Goal: Transaction & Acquisition: Book appointment/travel/reservation

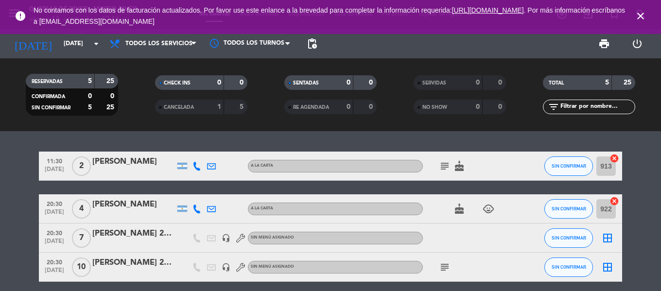
scroll to position [34, 0]
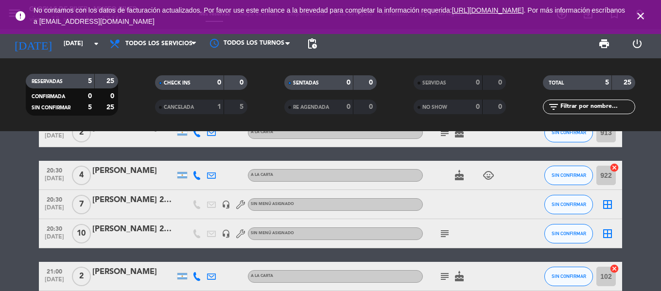
drag, startPoint x: 0, startPoint y: 0, endPoint x: 639, endPoint y: 14, distance: 639.2
click at [641, 14] on icon "close" at bounding box center [641, 16] width 12 height 12
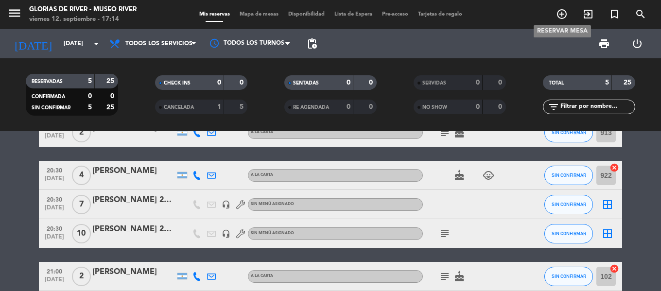
click at [559, 14] on icon "add_circle_outline" at bounding box center [562, 14] width 12 height 12
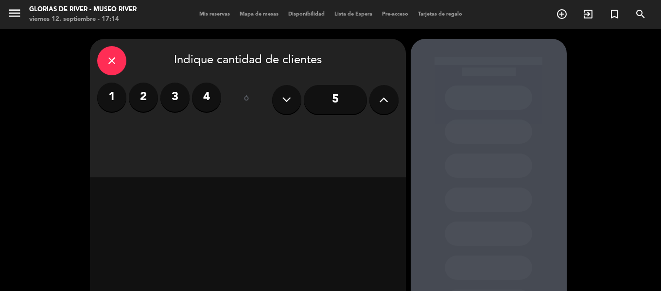
click at [212, 98] on label "4" at bounding box center [206, 97] width 29 height 29
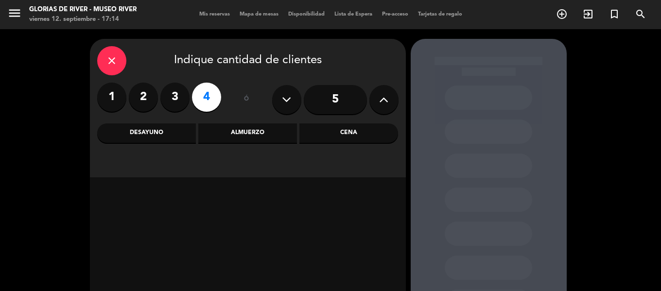
click at [331, 134] on div "Cena" at bounding box center [349, 133] width 99 height 19
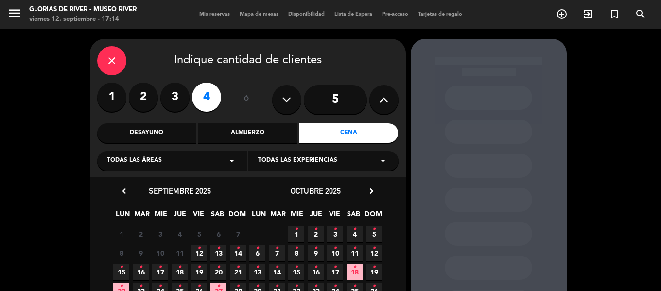
scroll to position [49, 0]
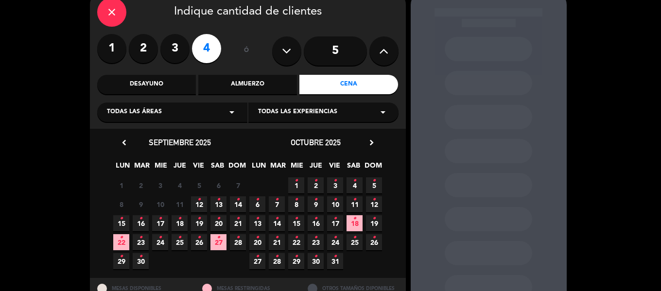
click at [218, 206] on icon "•" at bounding box center [218, 200] width 3 height 16
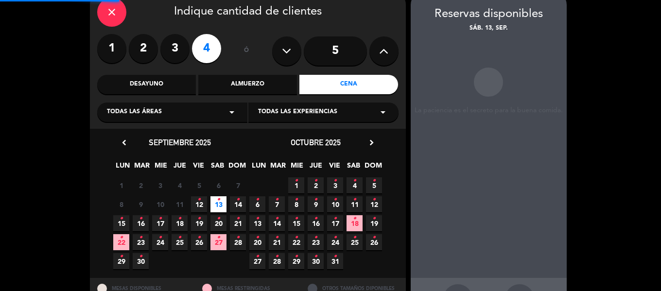
scroll to position [39, 0]
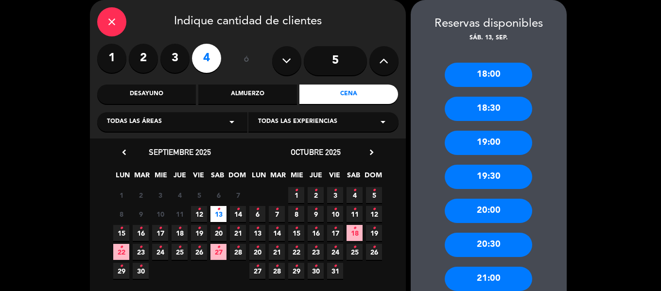
click at [496, 143] on div "19:00" at bounding box center [489, 143] width 88 height 24
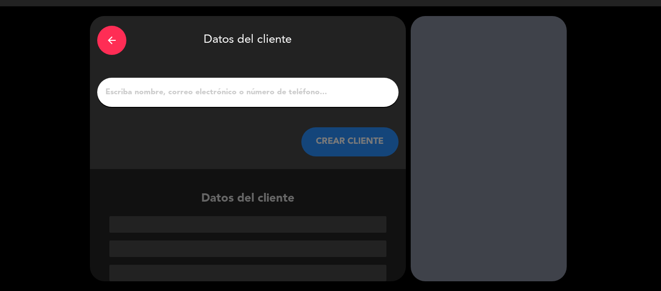
scroll to position [23, 0]
click at [322, 97] on input "1" at bounding box center [248, 93] width 287 height 14
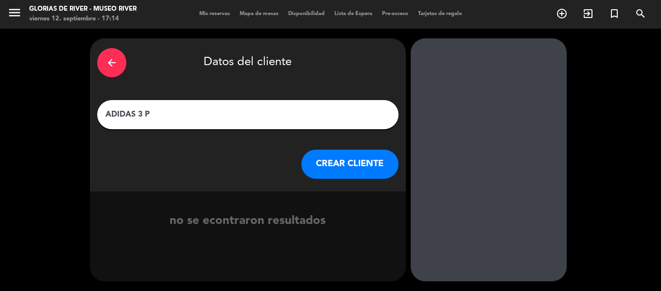
type input "ADIDAS 3 P"
click at [327, 160] on button "CREAR CLIENTE" at bounding box center [350, 164] width 97 height 29
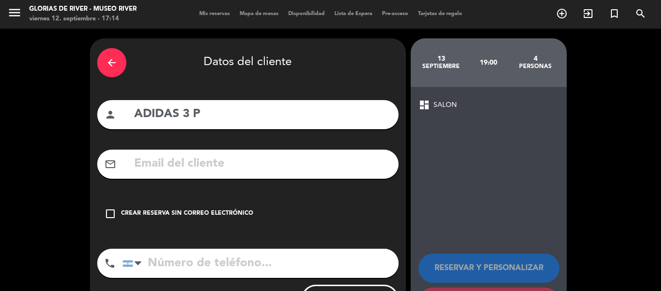
click at [108, 213] on icon "check_box_outline_blank" at bounding box center [111, 214] width 12 height 12
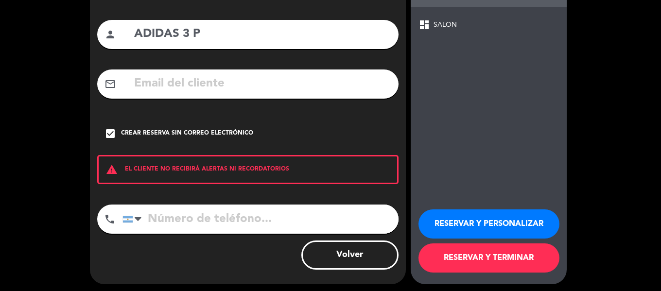
scroll to position [84, 0]
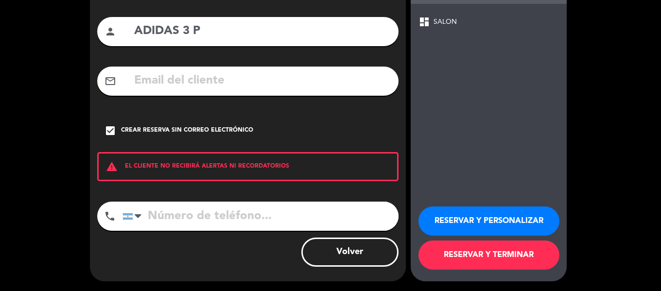
click at [465, 220] on button "RESERVAR Y PERSONALIZAR" at bounding box center [489, 221] width 141 height 29
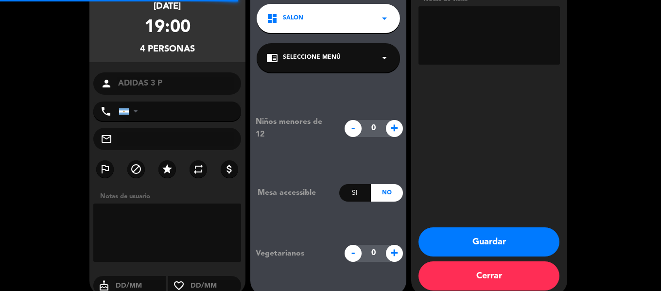
scroll to position [39, 0]
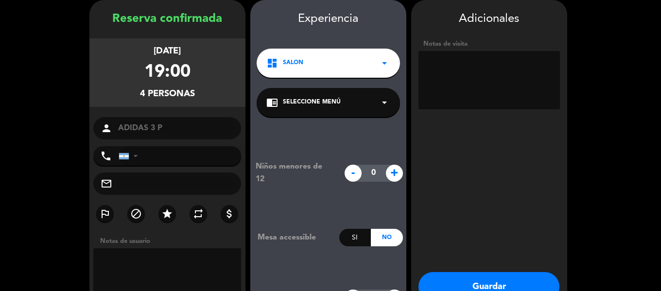
click at [494, 282] on button "Guardar" at bounding box center [489, 286] width 141 height 29
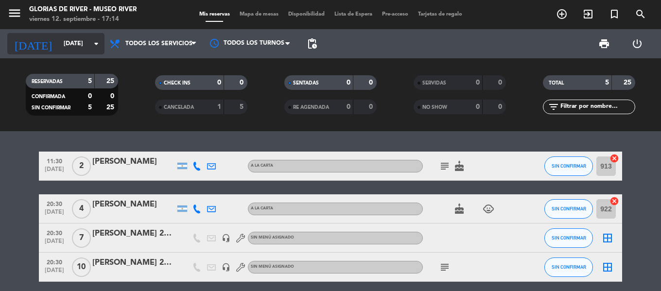
click at [83, 46] on input "[DATE]" at bounding box center [100, 44] width 82 height 17
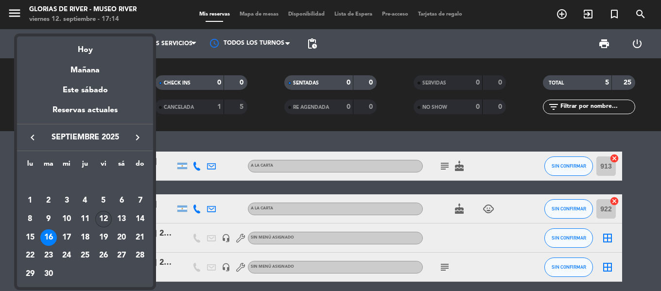
click at [107, 219] on div "12" at bounding box center [103, 219] width 17 height 17
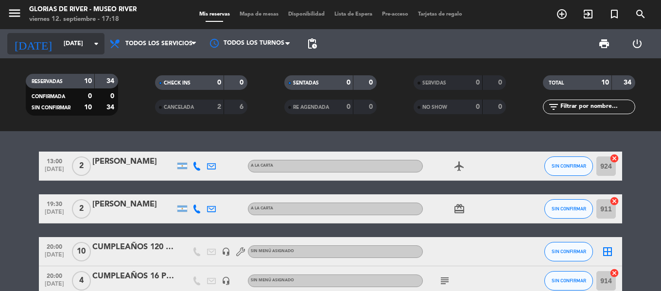
click at [86, 50] on input "[DATE]" at bounding box center [100, 44] width 82 height 17
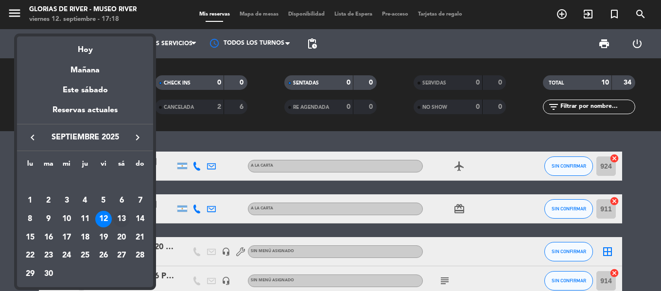
click at [125, 217] on div "13" at bounding box center [121, 219] width 17 height 17
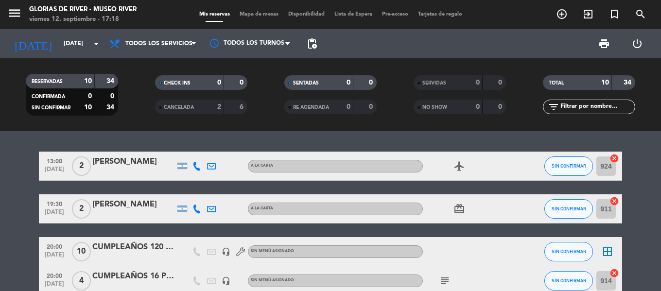
type input "[DATE]"
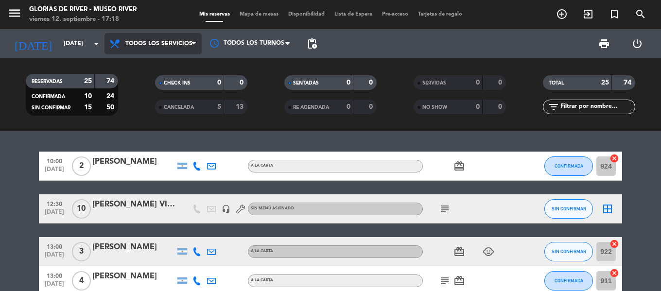
click at [188, 50] on span "Todos los servicios" at bounding box center [153, 43] width 97 height 21
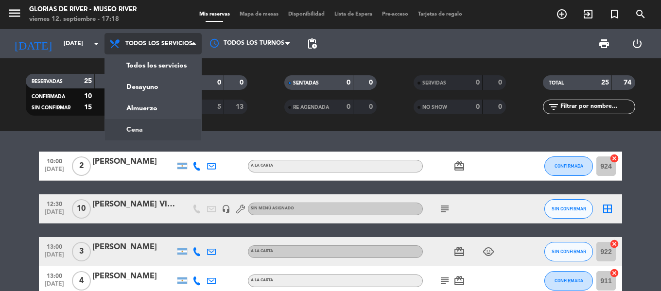
click at [146, 129] on div "menu Glorias de River - [GEOGRAPHIC_DATA] [DATE] 12. septiembre - 17:18 Mis res…" at bounding box center [330, 65] width 661 height 131
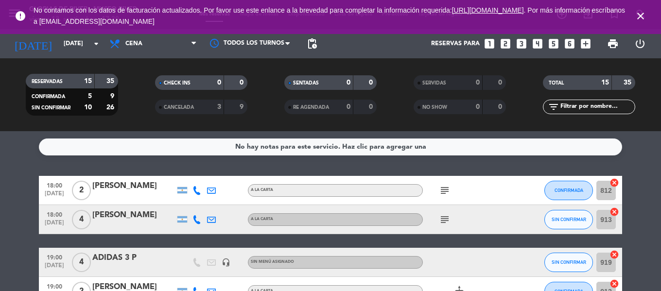
click at [635, 11] on span "close" at bounding box center [641, 16] width 26 height 26
click at [640, 14] on icon "close" at bounding box center [641, 16] width 12 height 12
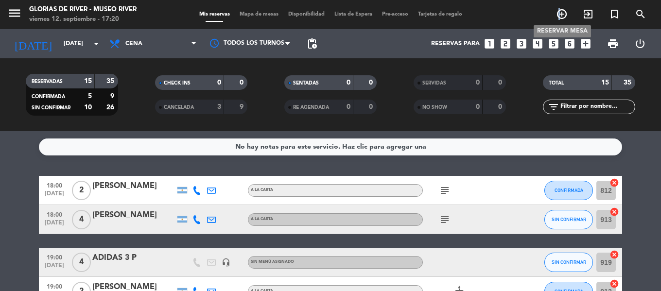
click at [560, 12] on icon "add_circle_outline" at bounding box center [562, 14] width 12 height 12
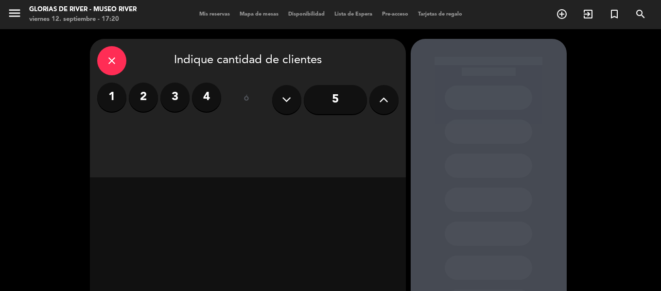
click at [212, 98] on label "4" at bounding box center [206, 97] width 29 height 29
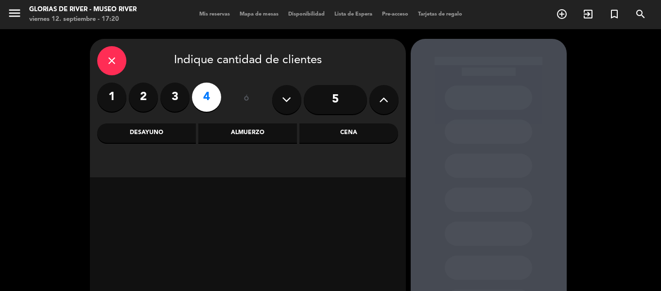
click at [332, 130] on div "Cena" at bounding box center [349, 133] width 99 height 19
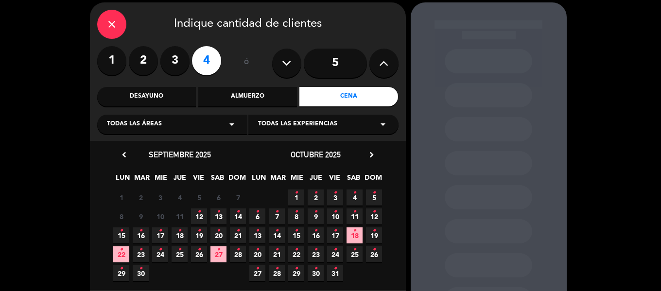
scroll to position [87, 0]
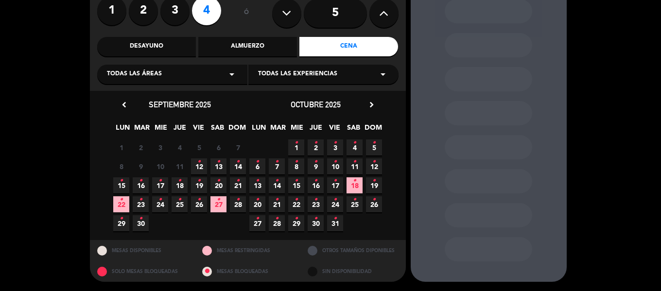
click at [200, 184] on icon "•" at bounding box center [198, 181] width 3 height 16
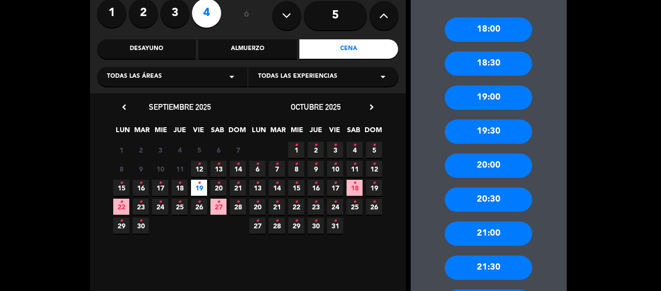
scroll to position [136, 0]
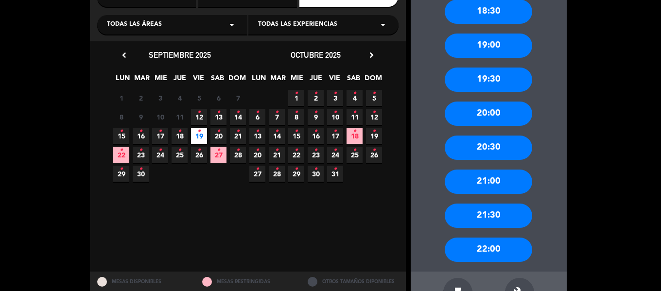
click at [495, 214] on div "21:30" at bounding box center [489, 216] width 88 height 24
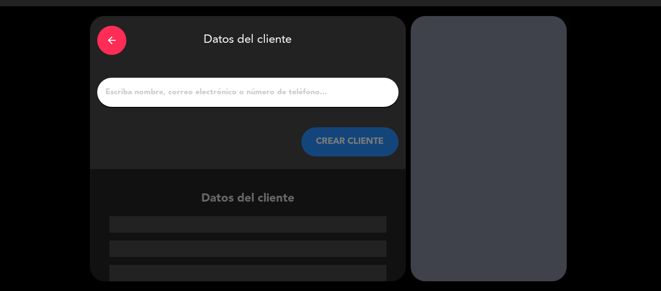
scroll to position [23, 0]
click at [207, 97] on input "1" at bounding box center [248, 93] width 287 height 14
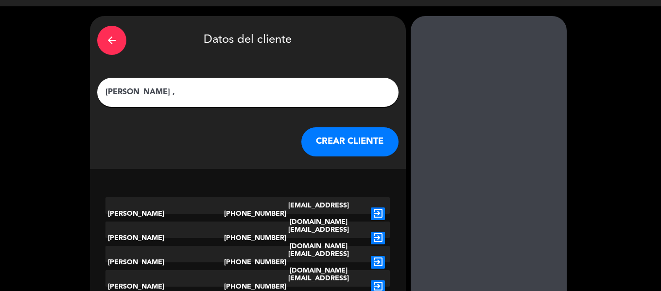
scroll to position [0, 0]
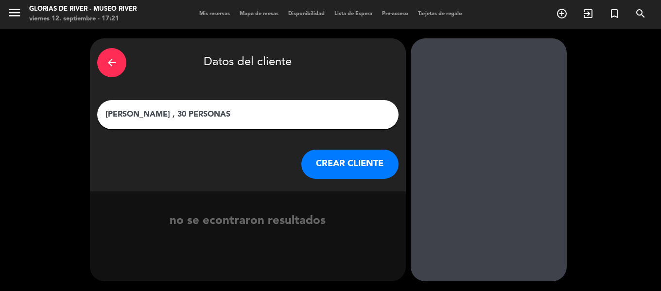
type input "[PERSON_NAME] , 30 PERSONAS"
click at [319, 162] on button "CREAR CLIENTE" at bounding box center [350, 164] width 97 height 29
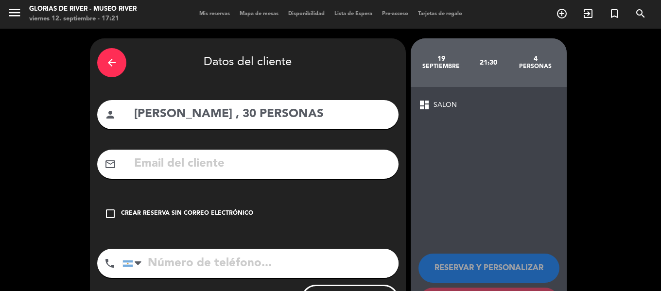
click at [109, 213] on icon "check_box_outline_blank" at bounding box center [111, 214] width 12 height 12
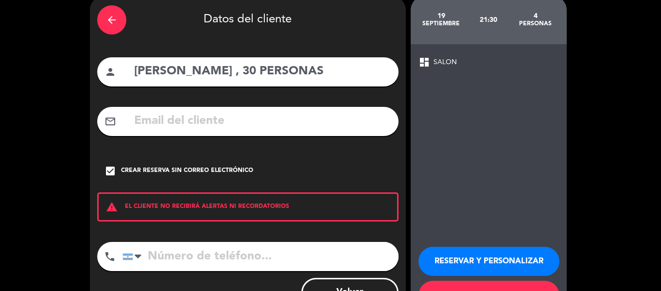
scroll to position [84, 0]
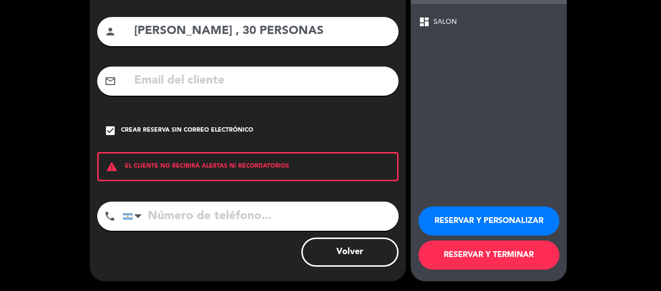
click at [472, 213] on button "RESERVAR Y PERSONALIZAR" at bounding box center [489, 221] width 141 height 29
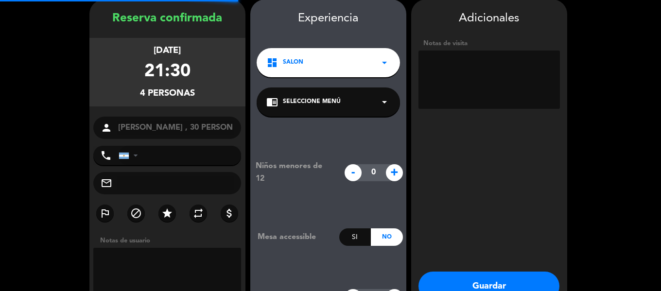
scroll to position [39, 0]
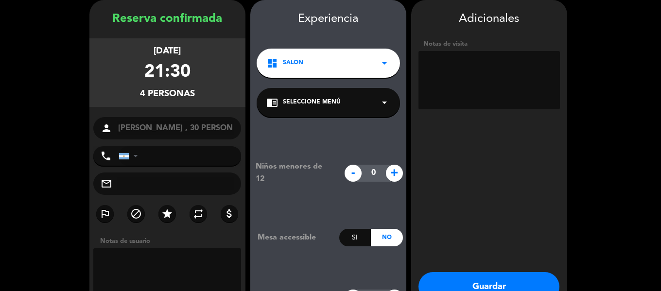
click at [461, 67] on textarea at bounding box center [490, 80] width 142 height 58
click at [484, 69] on textarea at bounding box center [490, 80] width 142 height 58
click at [444, 62] on textarea at bounding box center [490, 80] width 142 height 58
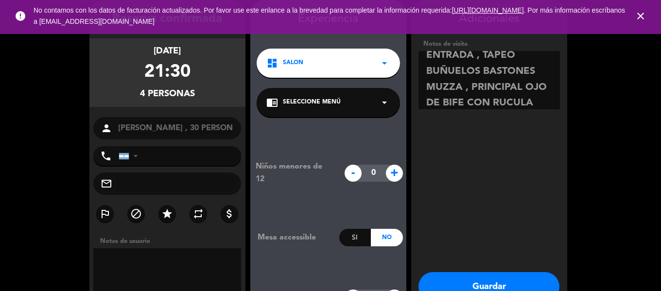
scroll to position [23, 0]
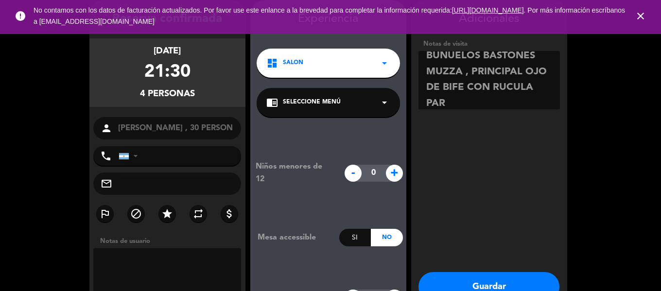
type textarea "ENTRADA , TAPEO BUÑUELOS BASTONES MUZZA , PRINCIPAL OJO DE BIFE CON RUCULA PAR"
click at [487, 277] on button "Guardar" at bounding box center [489, 286] width 141 height 29
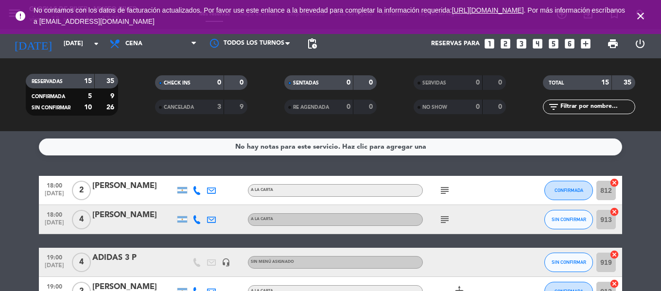
click at [639, 14] on icon "close" at bounding box center [641, 16] width 12 height 12
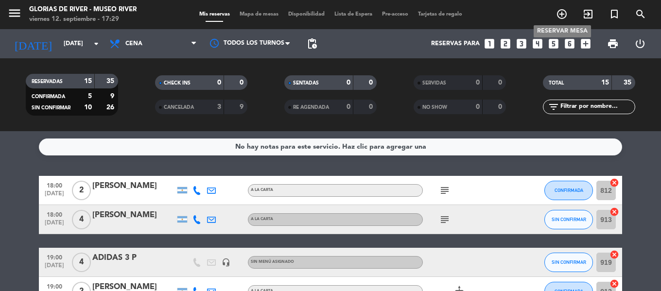
click at [563, 14] on icon "add_circle_outline" at bounding box center [562, 14] width 12 height 12
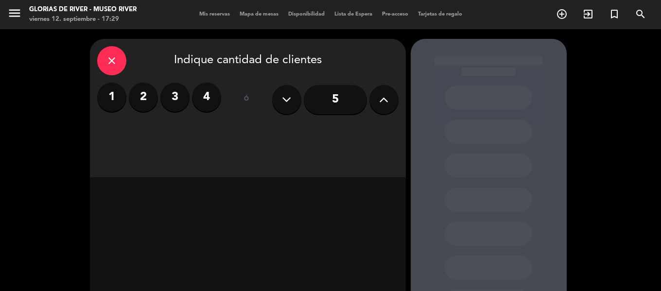
click at [213, 93] on label "4" at bounding box center [206, 97] width 29 height 29
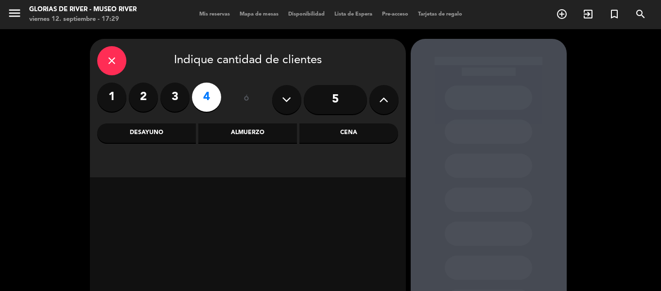
click at [340, 136] on div "Cena" at bounding box center [349, 133] width 99 height 19
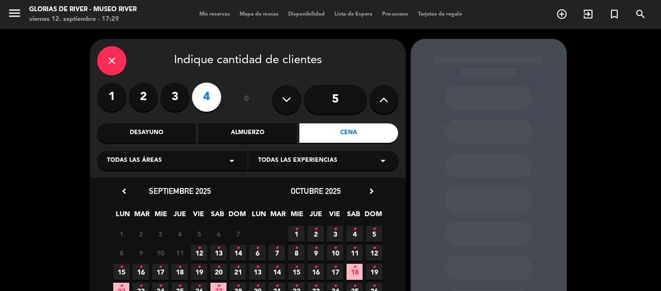
drag, startPoint x: 218, startPoint y: 251, endPoint x: 276, endPoint y: 236, distance: 59.8
click at [218, 251] on icon "•" at bounding box center [218, 249] width 3 height 16
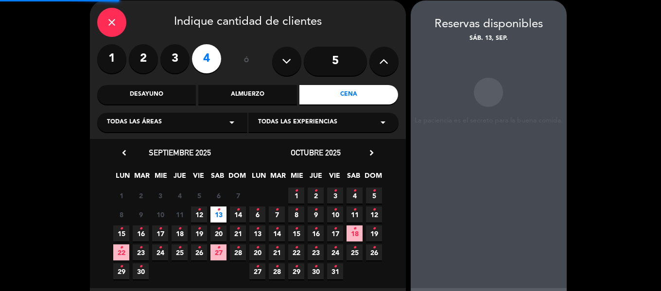
scroll to position [39, 0]
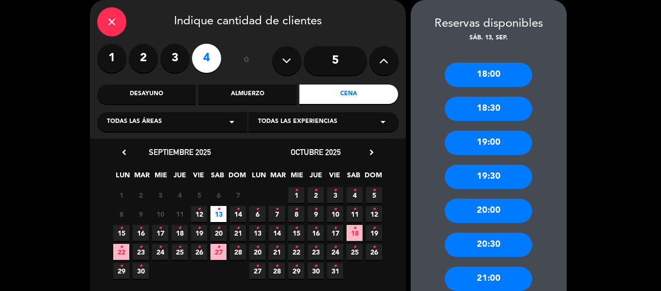
click at [489, 141] on div "19:00" at bounding box center [489, 143] width 88 height 24
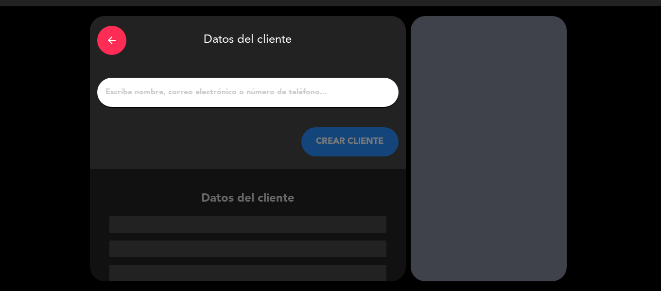
click at [266, 88] on input "1" at bounding box center [248, 93] width 287 height 14
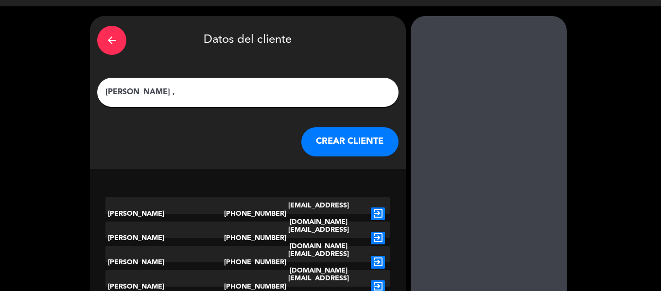
scroll to position [0, 0]
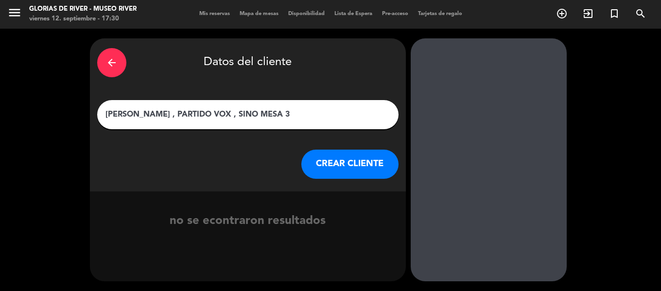
type input "[PERSON_NAME] , PARTIDO VOX , SINO MESA 3"
click at [342, 168] on button "CREAR CLIENTE" at bounding box center [350, 164] width 97 height 29
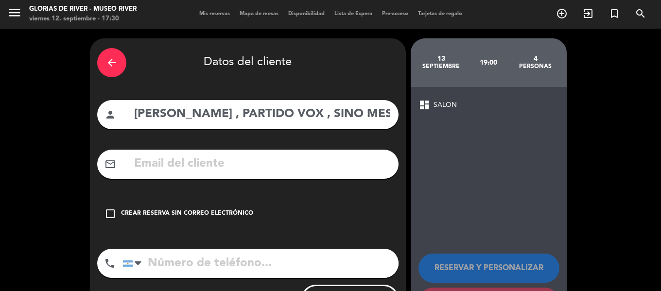
click at [107, 208] on icon "check_box_outline_blank" at bounding box center [111, 214] width 12 height 12
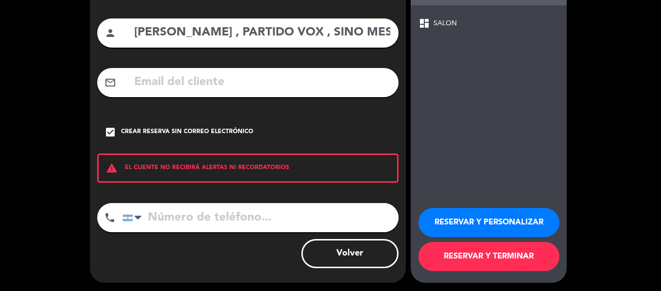
scroll to position [84, 0]
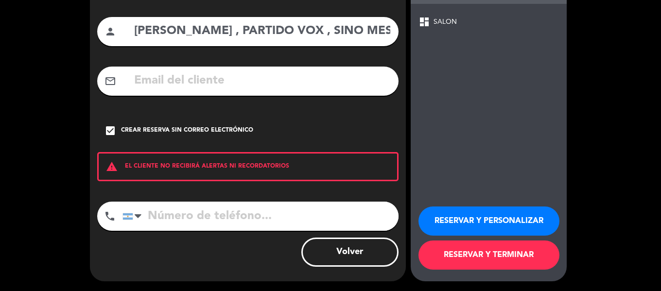
click at [484, 215] on button "RESERVAR Y PERSONALIZAR" at bounding box center [489, 221] width 141 height 29
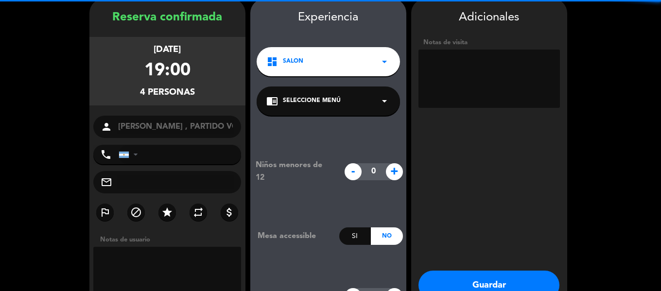
scroll to position [39, 0]
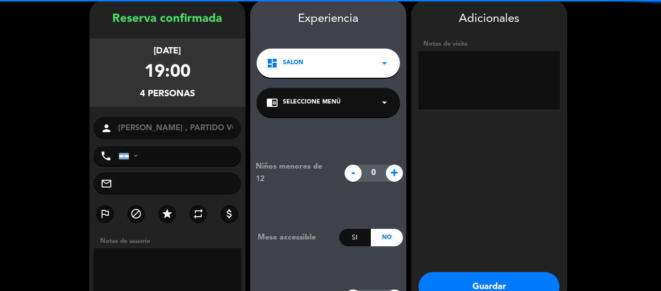
click at [483, 282] on button "Guardar" at bounding box center [489, 286] width 141 height 29
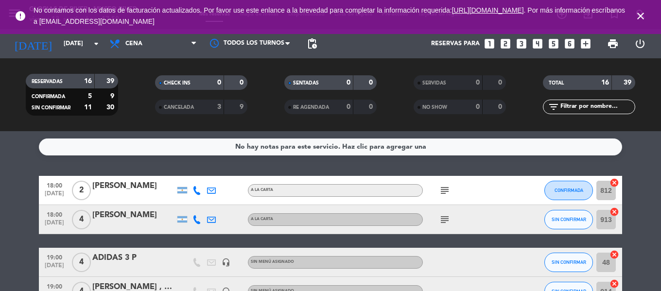
click at [639, 14] on icon "close" at bounding box center [641, 16] width 12 height 12
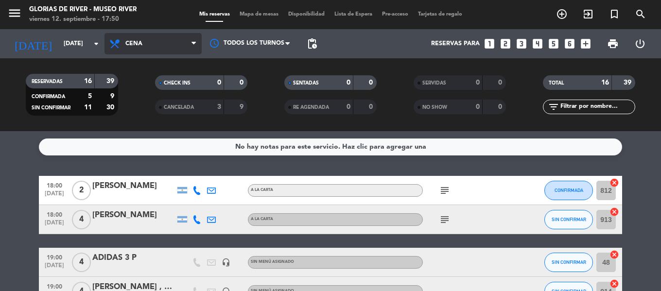
click at [160, 48] on span "Cena" at bounding box center [153, 43] width 97 height 21
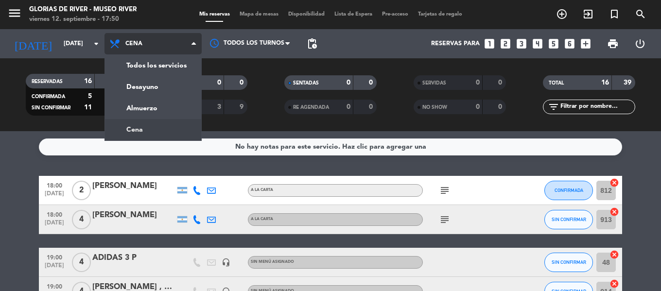
click at [160, 48] on span "Cena" at bounding box center [153, 43] width 97 height 21
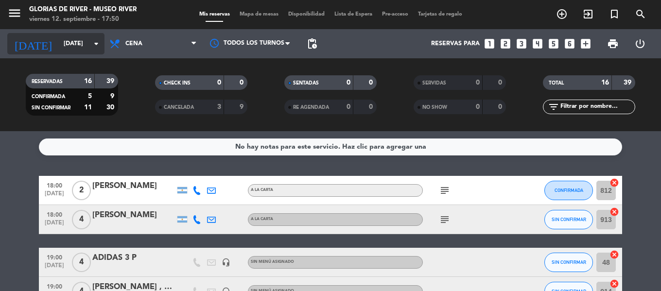
click at [87, 49] on input "[DATE]" at bounding box center [100, 44] width 82 height 17
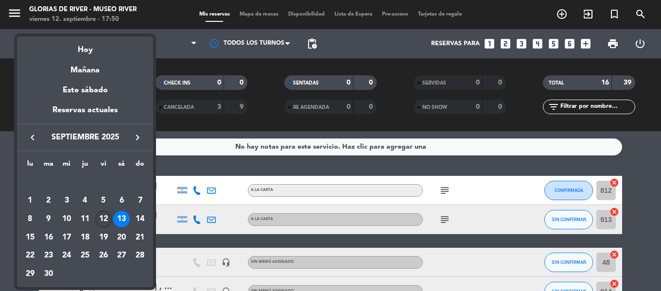
click at [105, 218] on div "12" at bounding box center [103, 219] width 17 height 17
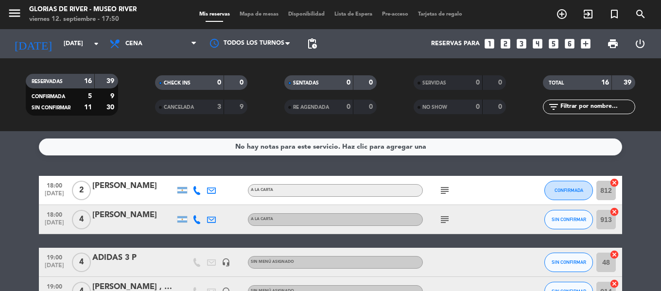
type input "[DATE]"
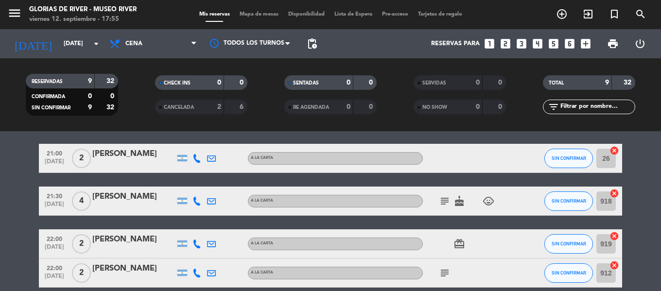
scroll to position [167, 0]
